Goal: Check status: Check status

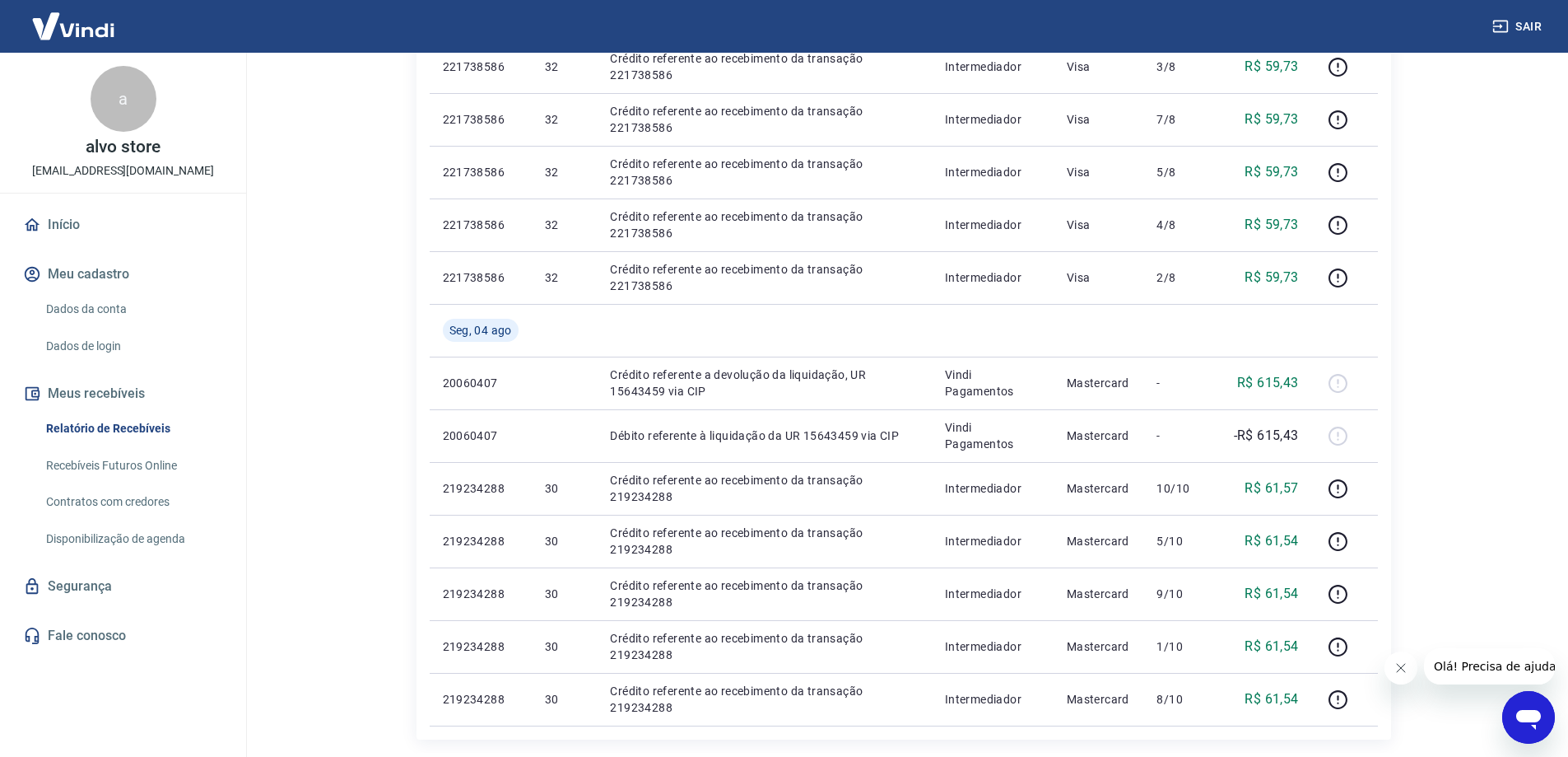
scroll to position [1063, 0]
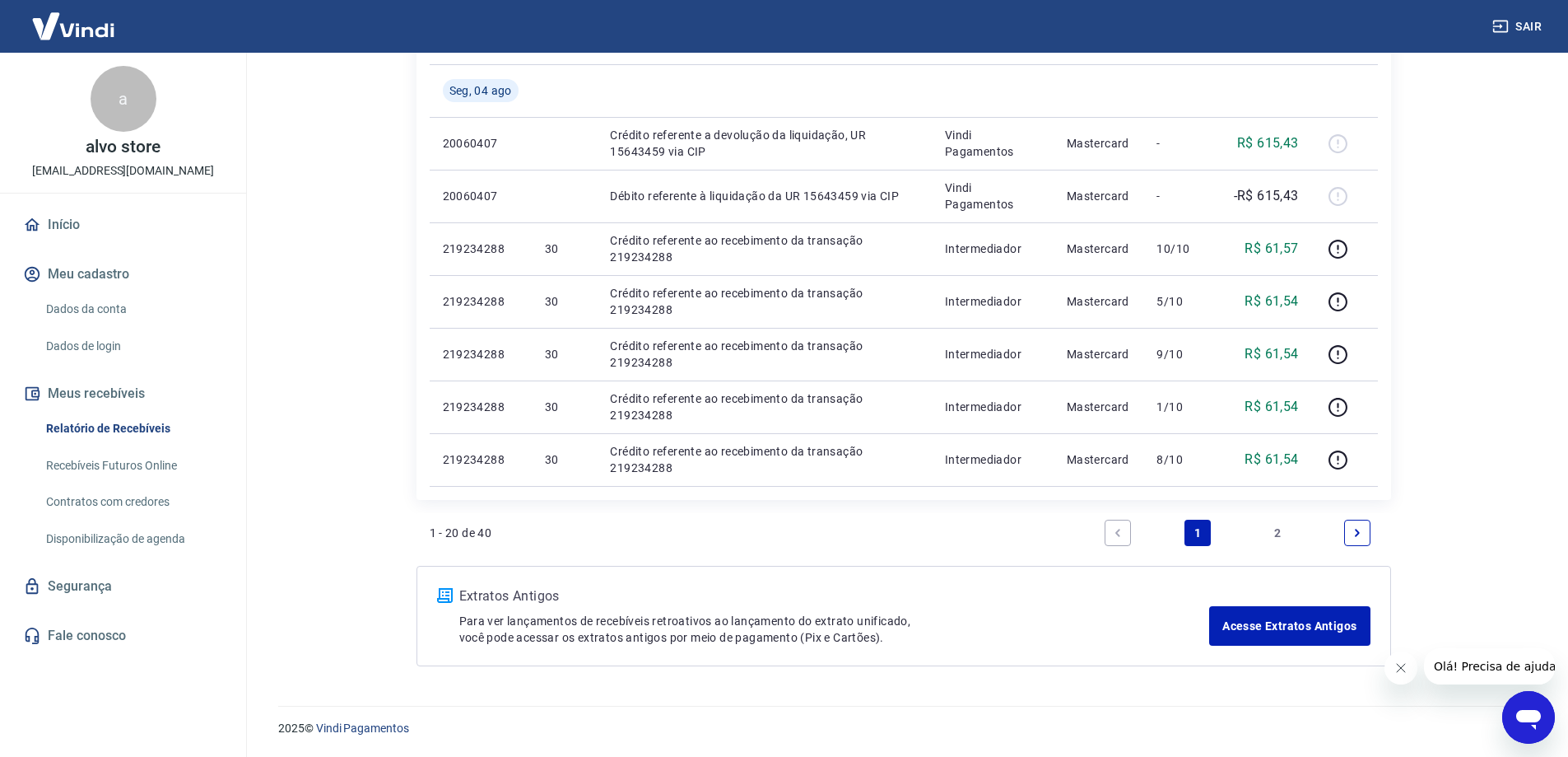
drag, startPoint x: 1353, startPoint y: 524, endPoint x: 1496, endPoint y: 423, distance: 175.1
click at [1357, 533] on icon "Next page" at bounding box center [1357, 532] width 12 height 12
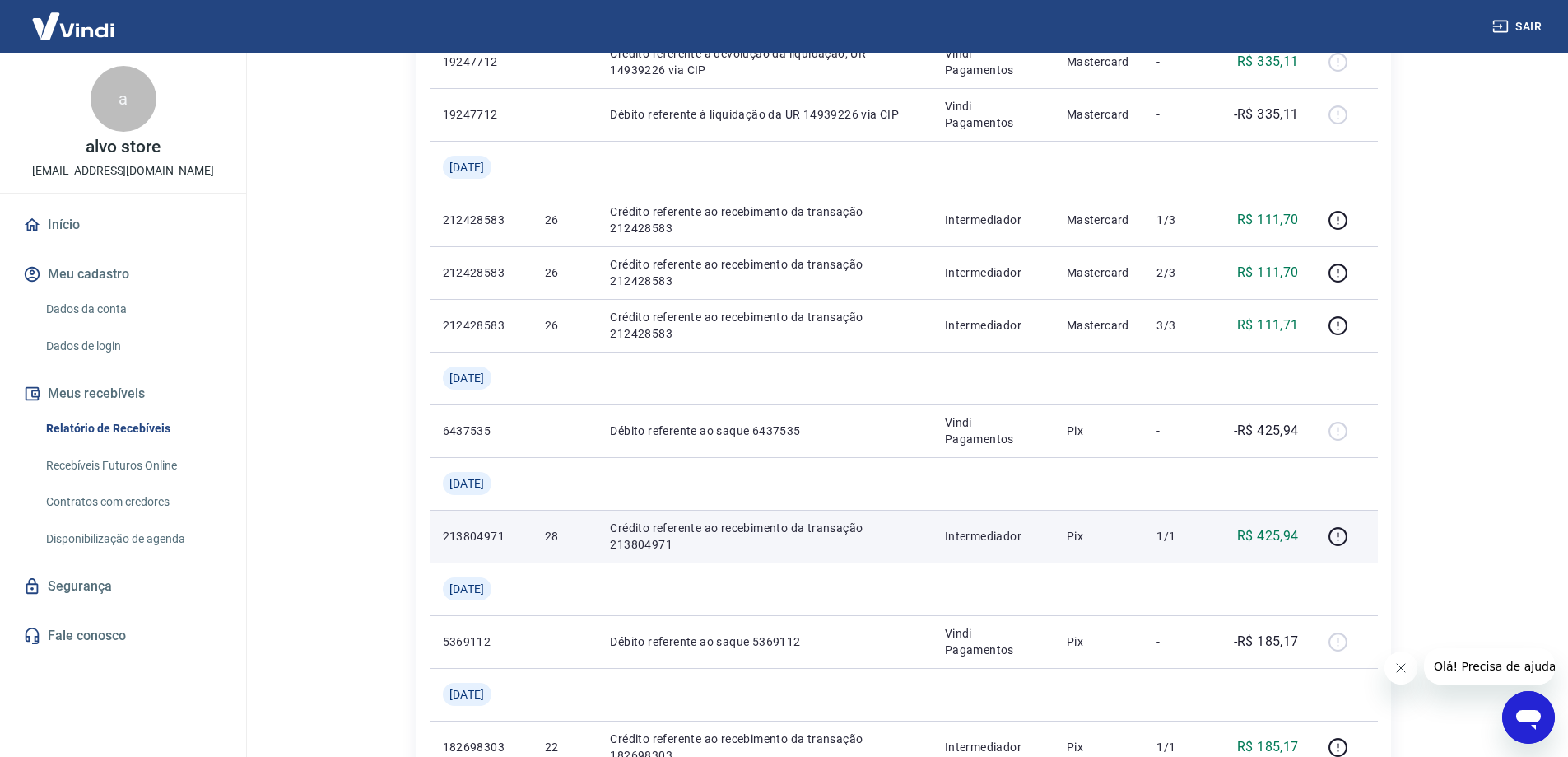
scroll to position [658, 0]
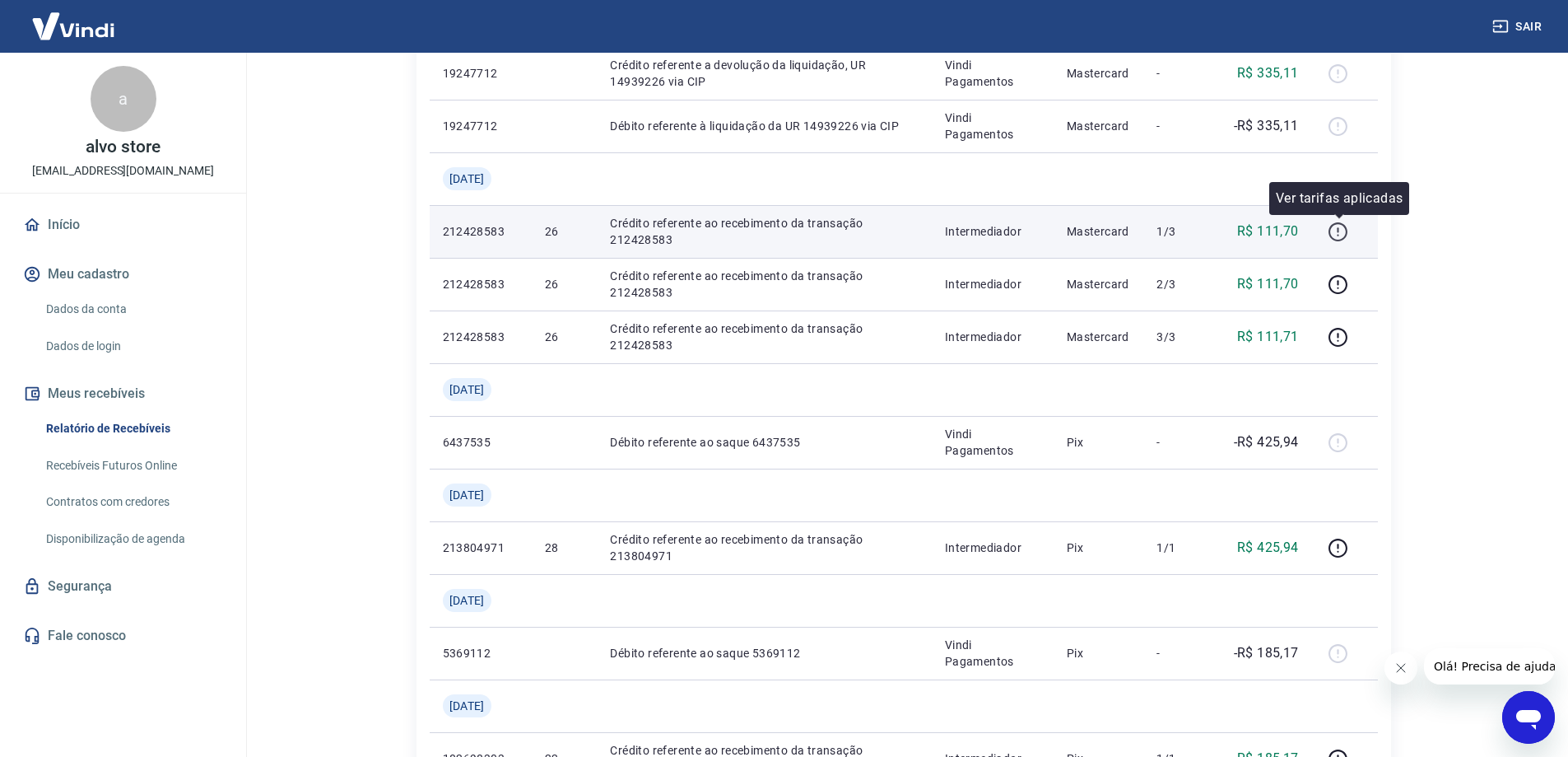
click at [1339, 232] on icon "button" at bounding box center [1339, 230] width 2 height 5
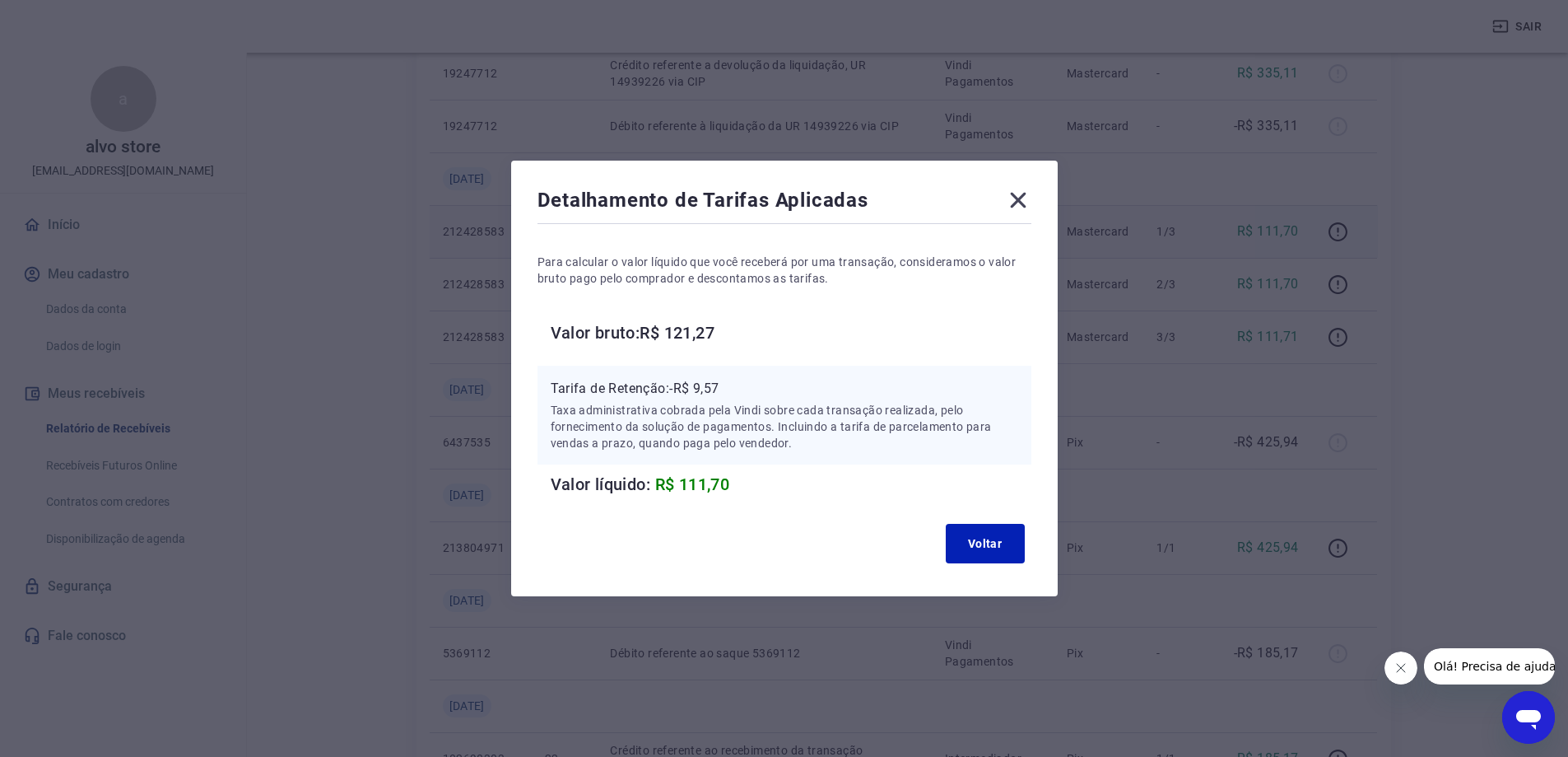
click at [1039, 200] on div "Detalhamento de Tarifas Aplicadas Para calcular o valor líquido que você recebe…" at bounding box center [784, 378] width 547 height 436
click at [1025, 202] on icon at bounding box center [1018, 201] width 16 height 16
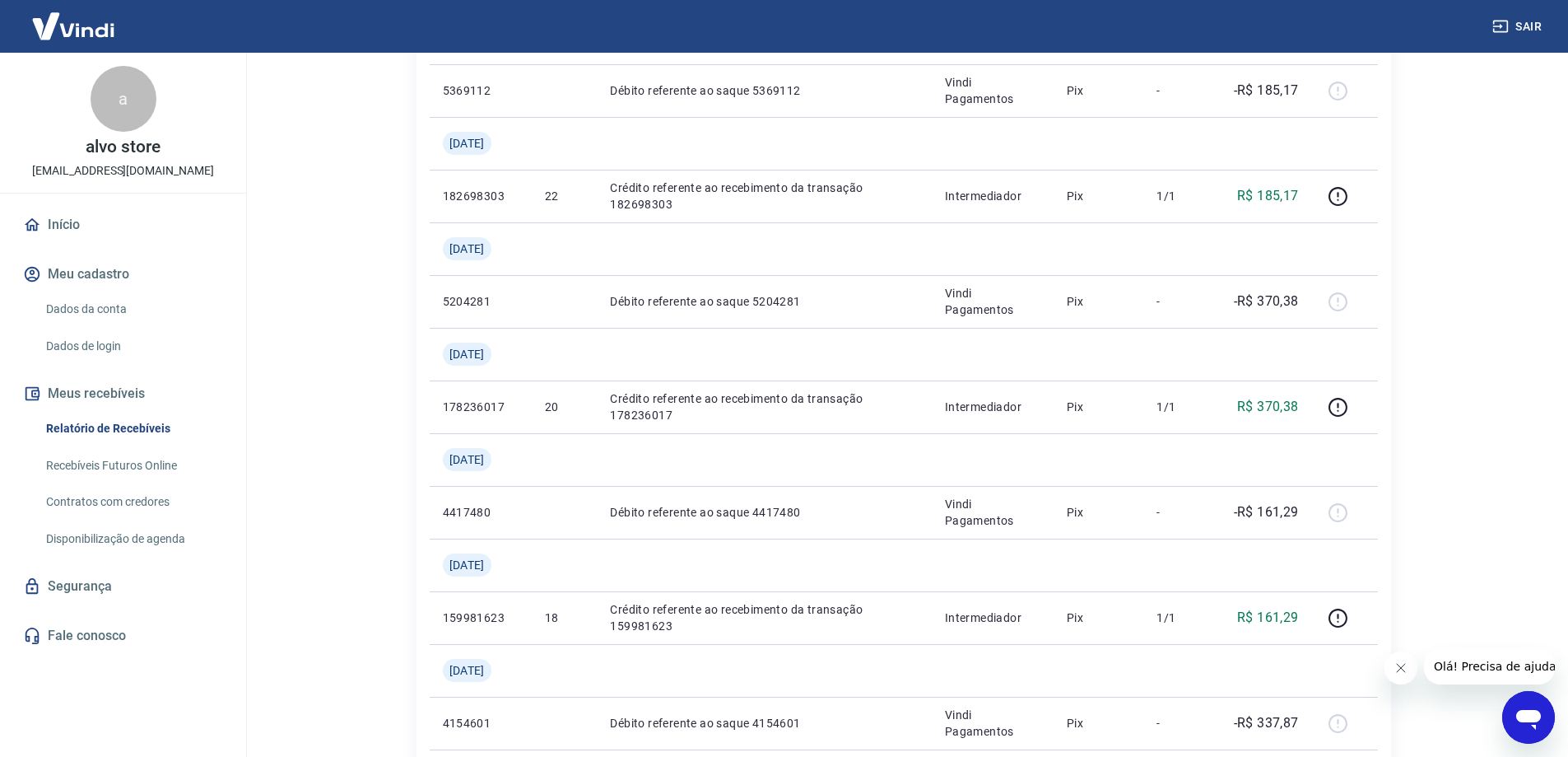
scroll to position [1235, 0]
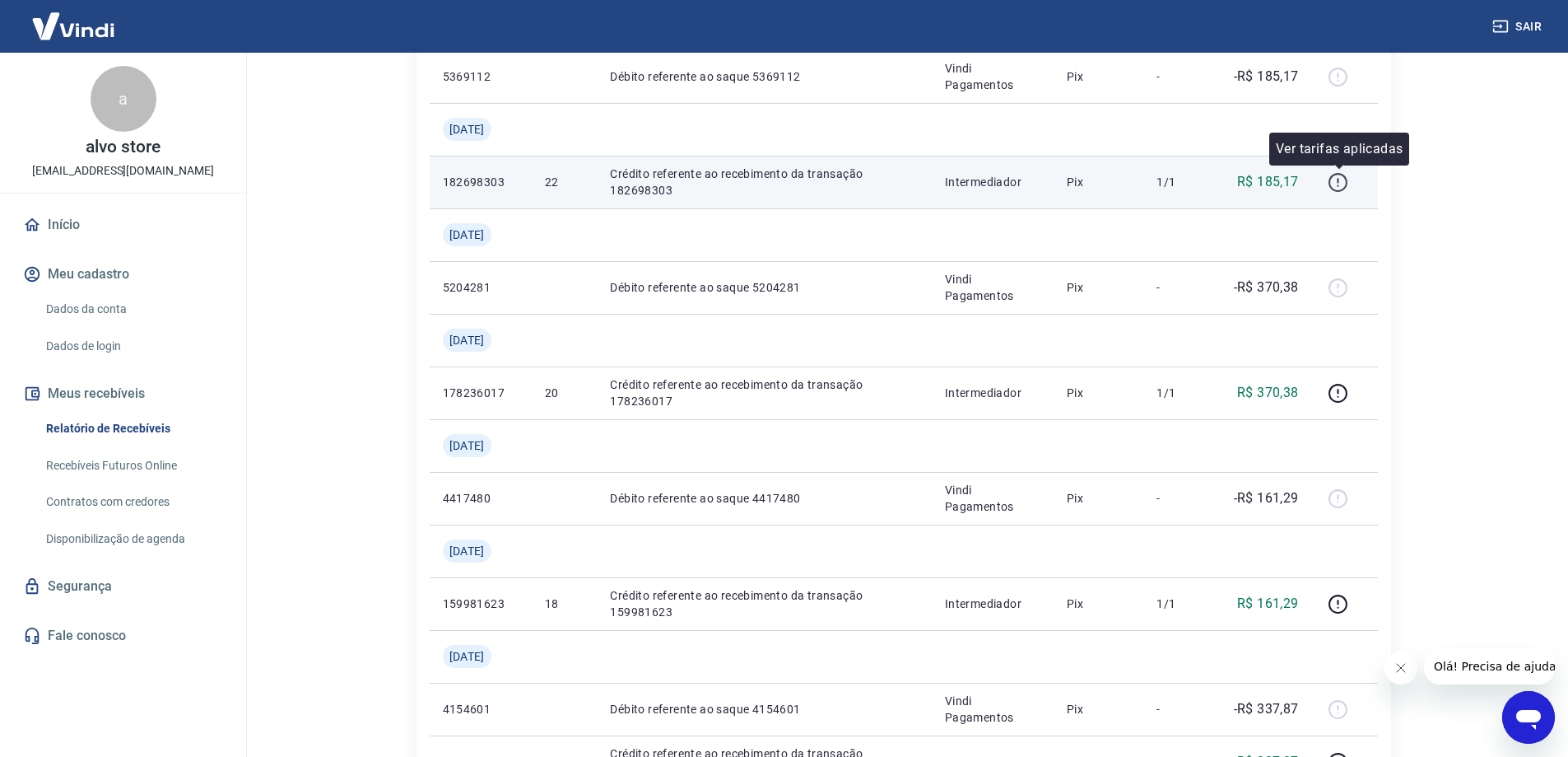
click at [1333, 183] on icon "button" at bounding box center [1338, 181] width 20 height 20
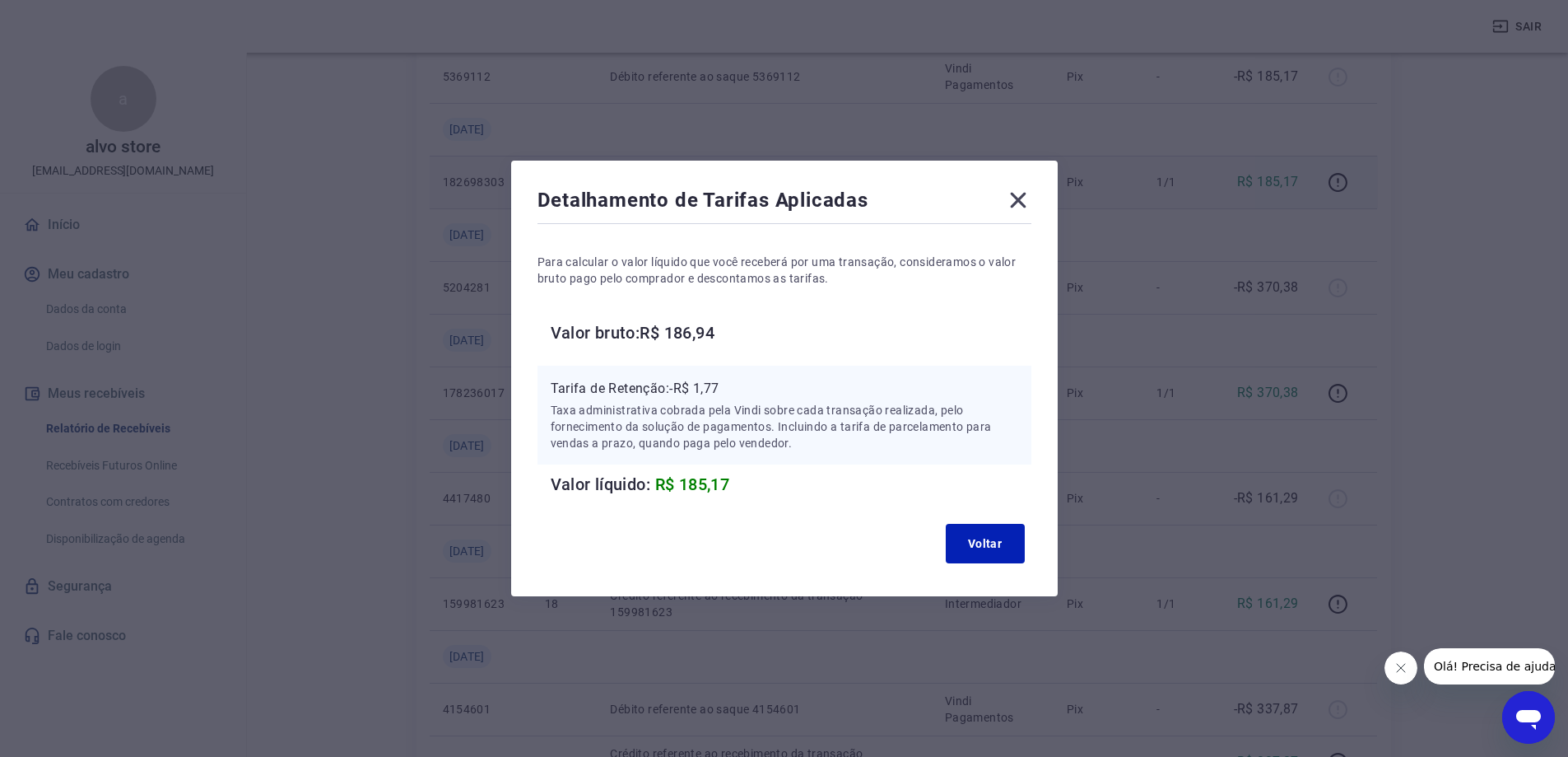
click at [1038, 189] on div "Detalhamento de Tarifas Aplicadas Para calcular o valor líquido que você recebe…" at bounding box center [784, 378] width 547 height 436
click at [1032, 196] on icon at bounding box center [1018, 200] width 27 height 27
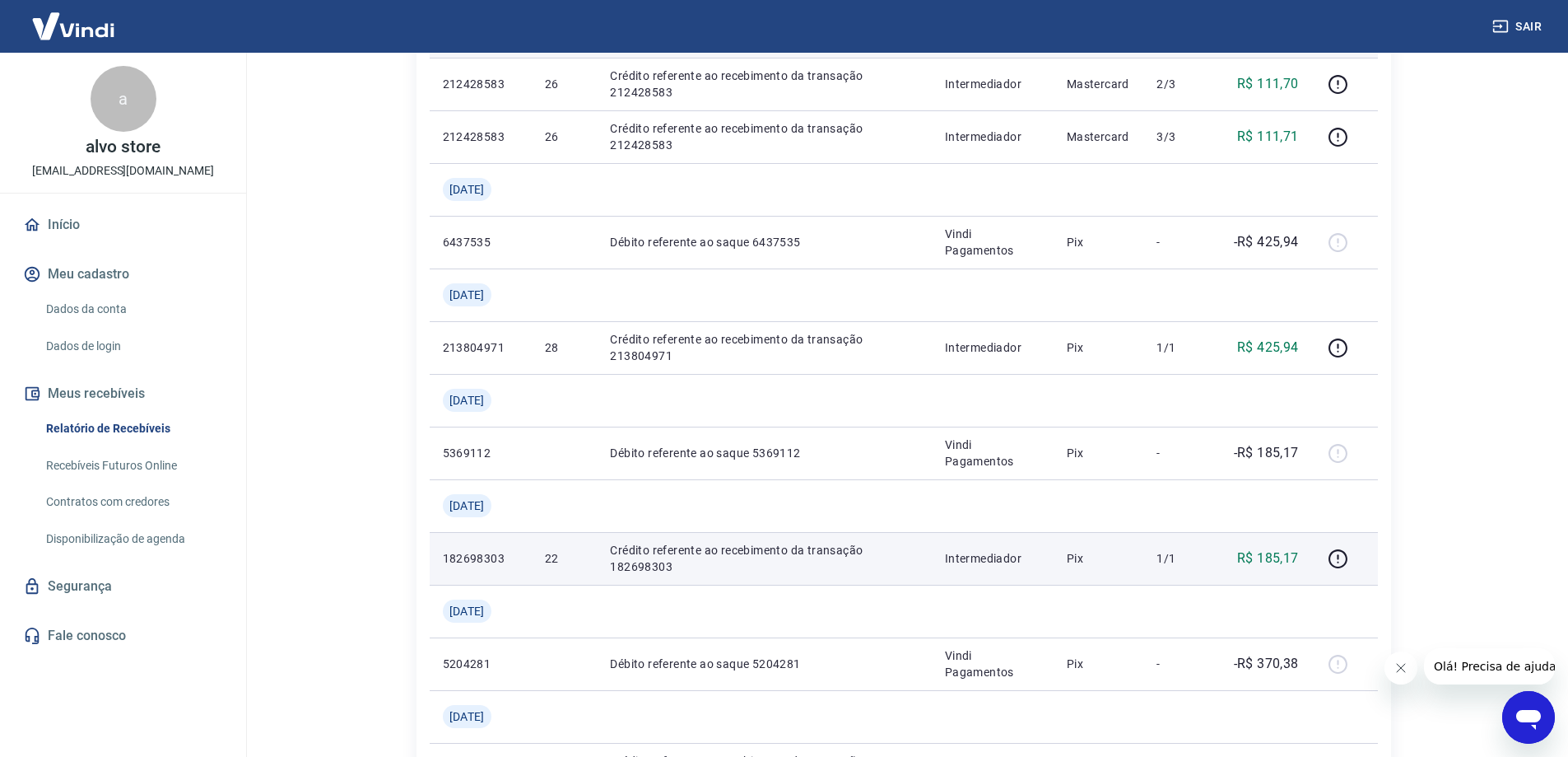
scroll to position [0, 0]
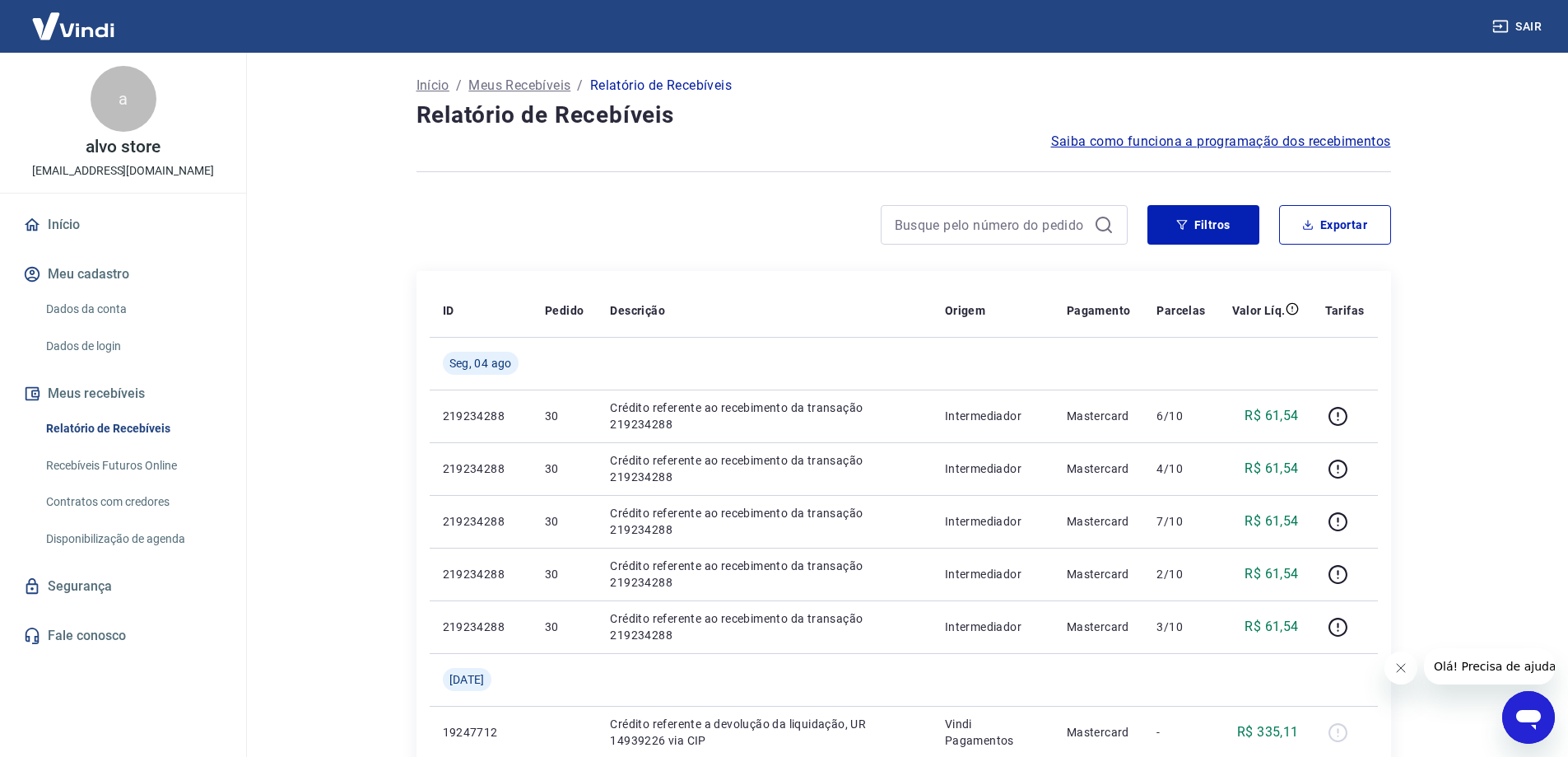
drag, startPoint x: 947, startPoint y: 439, endPoint x: 915, endPoint y: 201, distance: 240.1
